Goal: Check status

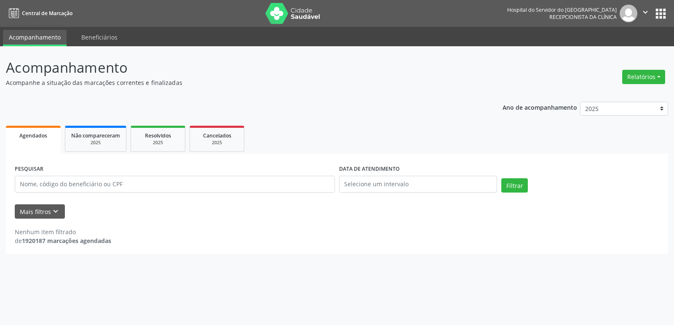
click at [109, 189] on input "text" at bounding box center [175, 184] width 320 height 17
click at [125, 184] on input "text" at bounding box center [175, 184] width 320 height 17
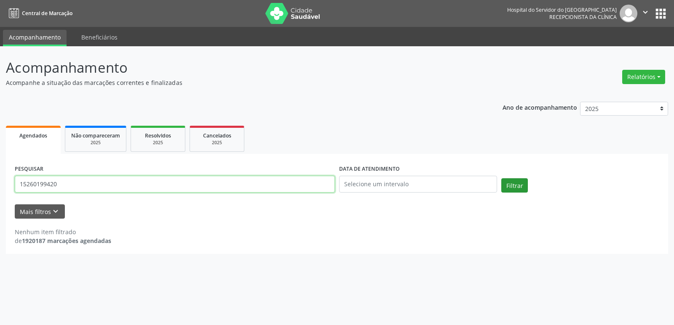
type input "15260199420"
drag, startPoint x: 511, startPoint y: 186, endPoint x: 496, endPoint y: 192, distance: 16.4
click at [512, 186] on button "Filtrar" at bounding box center [514, 185] width 27 height 14
drag, startPoint x: 78, startPoint y: 182, endPoint x: 0, endPoint y: 182, distance: 77.9
click at [0, 182] on div "Acompanhamento Acompanhe a situação das marcações correntes e finalizadas Relat…" at bounding box center [337, 185] width 674 height 279
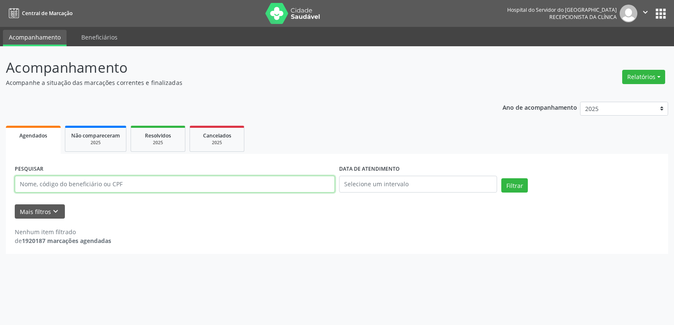
drag, startPoint x: 100, startPoint y: 184, endPoint x: 106, endPoint y: 184, distance: 5.9
click at [101, 184] on input "text" at bounding box center [175, 184] width 320 height 17
type input "[PERSON_NAME]"
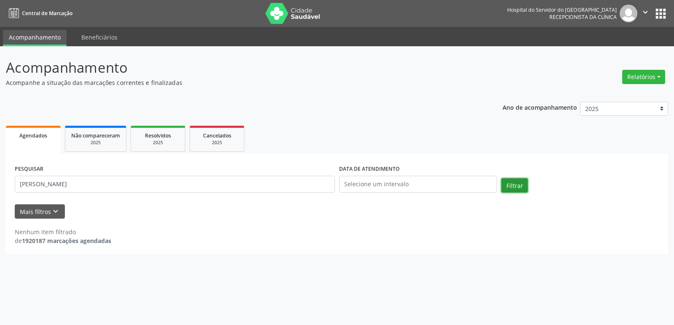
click at [520, 178] on button "Filtrar" at bounding box center [514, 185] width 27 height 14
drag, startPoint x: 144, startPoint y: 189, endPoint x: 0, endPoint y: 175, distance: 144.3
click at [0, 175] on div "Acompanhamento Acompanhe a situação das marcações correntes e finalizadas Relat…" at bounding box center [337, 185] width 674 height 279
type input "15260194420"
click at [514, 188] on button "Filtrar" at bounding box center [514, 185] width 27 height 14
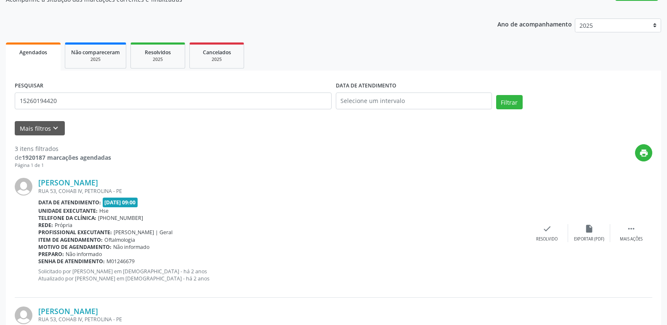
scroll to position [25, 0]
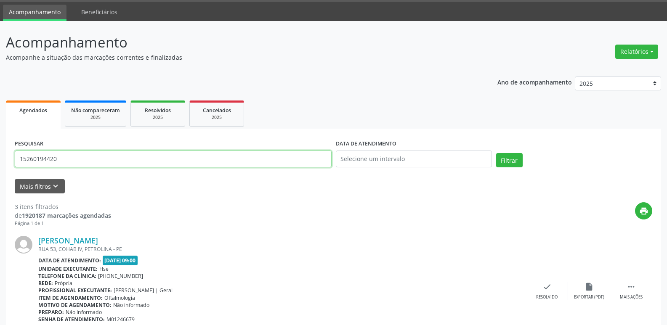
drag, startPoint x: 93, startPoint y: 160, endPoint x: 0, endPoint y: 162, distance: 92.6
click at [0, 162] on div "Acompanhamento Acompanhe a situação das marcações correntes e finalizadas Relat…" at bounding box center [333, 320] width 667 height 599
type input "19003293449"
click at [520, 159] on button "Filtrar" at bounding box center [509, 160] width 27 height 14
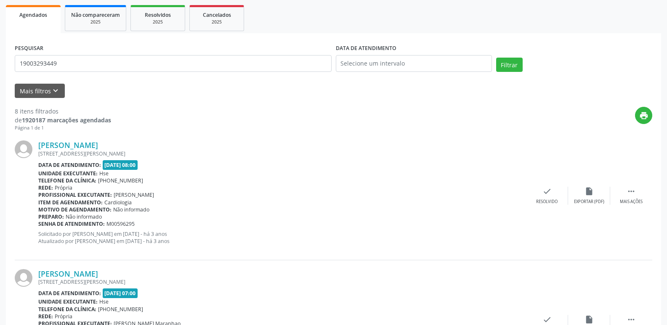
scroll to position [0, 0]
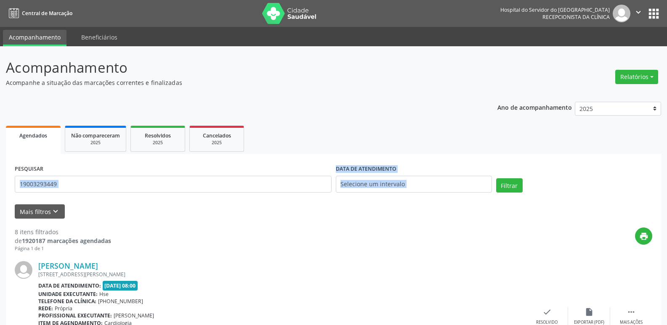
drag, startPoint x: 35, startPoint y: 200, endPoint x: 0, endPoint y: 194, distance: 35.5
click at [121, 184] on input "19003293449" at bounding box center [173, 184] width 317 height 17
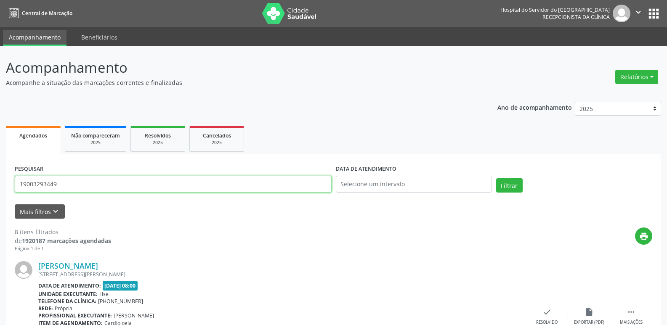
drag, startPoint x: 121, startPoint y: 184, endPoint x: 0, endPoint y: 158, distance: 123.7
type input "10263675491"
click at [507, 179] on button "Filtrar" at bounding box center [509, 185] width 27 height 14
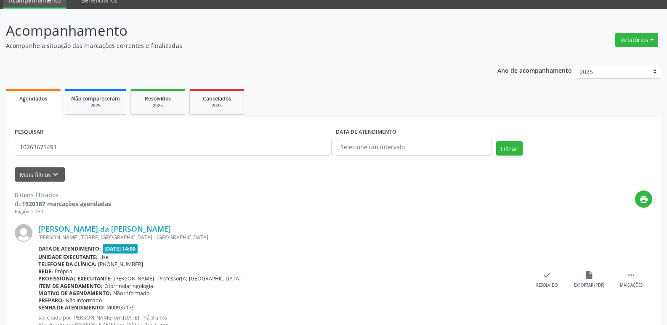
scroll to position [37, 0]
